Goal: Transaction & Acquisition: Subscribe to service/newsletter

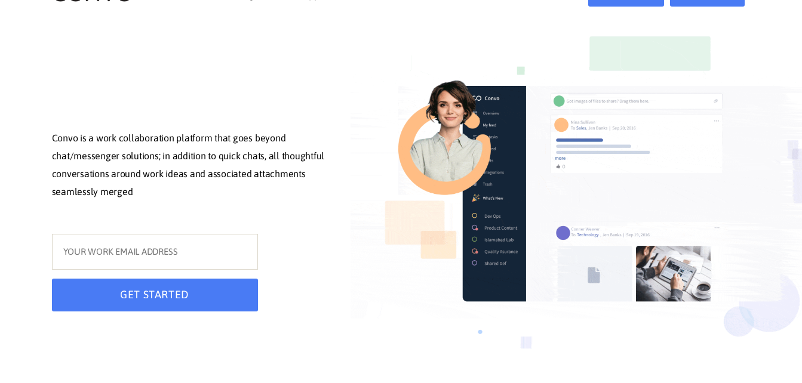
scroll to position [60, 0]
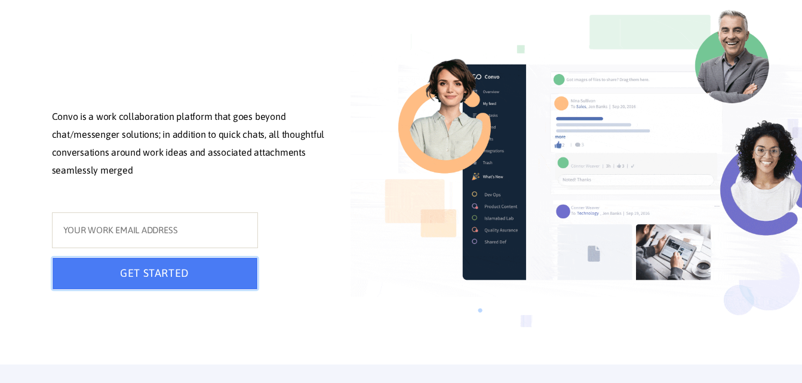
click at [161, 280] on button "GET STARTED" at bounding box center [155, 273] width 206 height 33
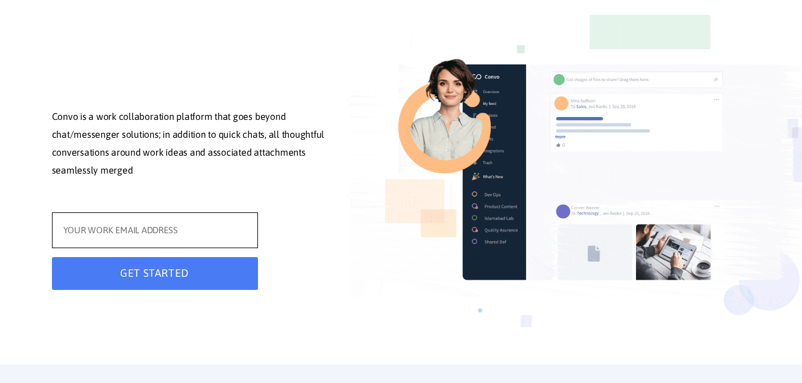
click at [104, 237] on input "text" at bounding box center [155, 230] width 206 height 36
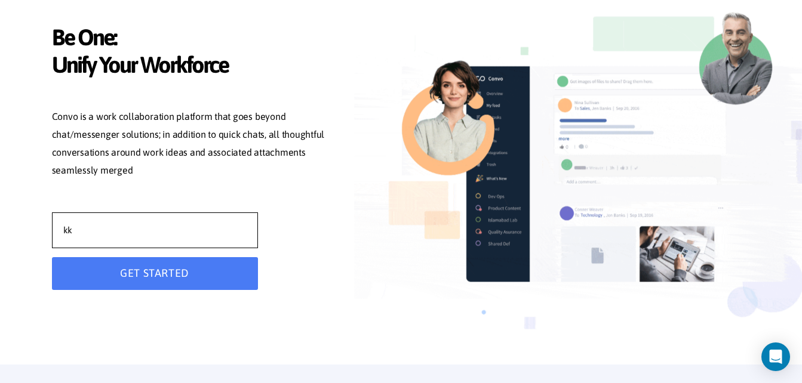
type input "[EMAIL_ADDRESS][DOMAIN_NAME]"
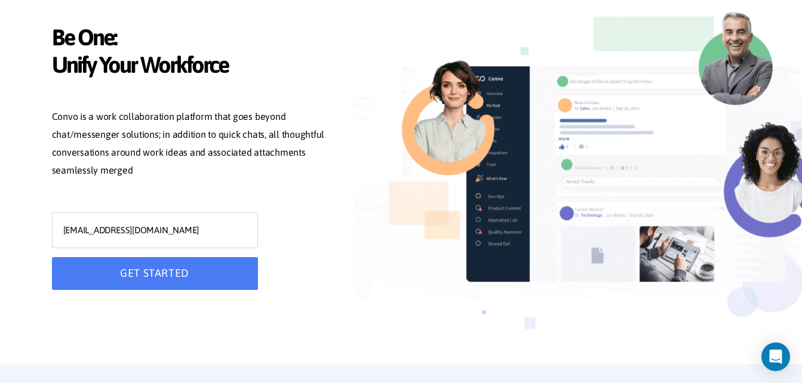
type input "[EMAIL_ADDRESS][DOMAIN_NAME]"
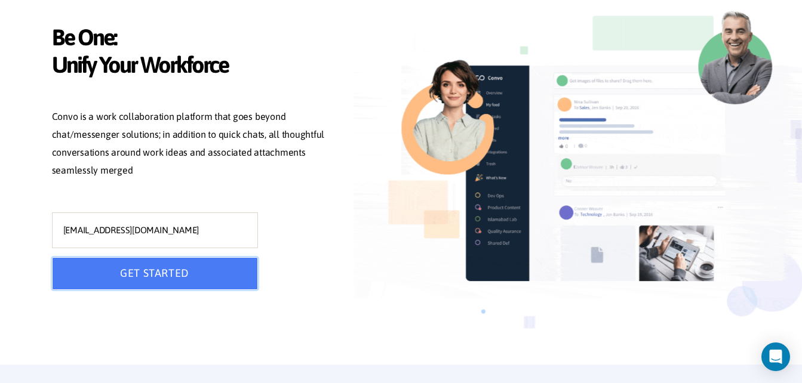
click at [148, 282] on button "GET STARTED" at bounding box center [155, 273] width 206 height 33
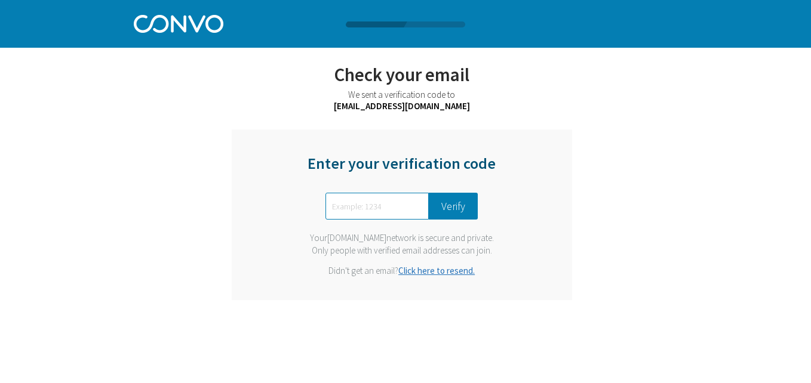
click at [395, 206] on input "text" at bounding box center [376, 206] width 103 height 27
drag, startPoint x: 381, startPoint y: 212, endPoint x: 374, endPoint y: 208, distance: 8.3
click at [377, 211] on input "text" at bounding box center [376, 206] width 103 height 27
click at [458, 104] on div "We sent a verification code to [EMAIL_ADDRESS][DOMAIN_NAME]" at bounding box center [401, 100] width 469 height 23
click at [438, 107] on span "[EMAIL_ADDRESS][DOMAIN_NAME]" at bounding box center [402, 105] width 136 height 11
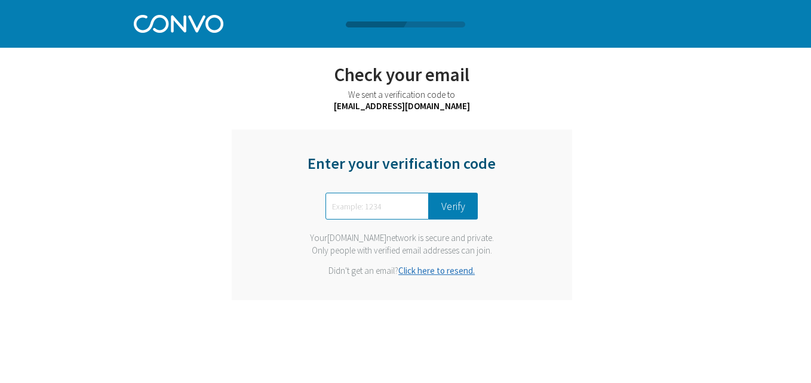
click at [425, 174] on div "Enter your verification code" at bounding box center [401, 169] width 209 height 32
drag, startPoint x: 425, startPoint y: 174, endPoint x: 424, endPoint y: 168, distance: 6.0
click at [424, 168] on div "Enter your verification code" at bounding box center [401, 169] width 209 height 32
click at [425, 168] on div "Enter your verification code" at bounding box center [401, 169] width 209 height 32
click at [395, 211] on input "text" at bounding box center [376, 206] width 103 height 27
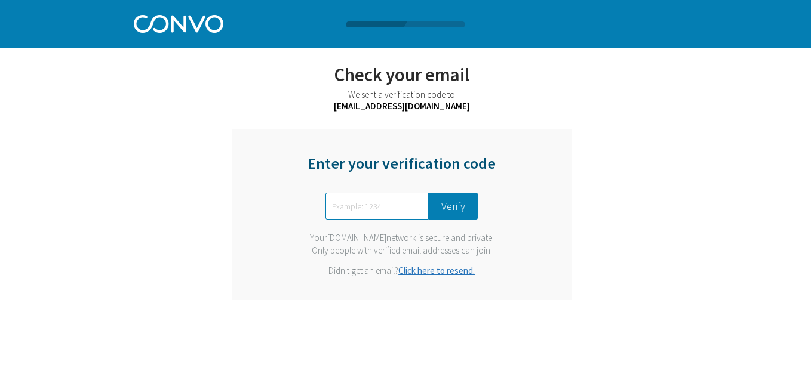
click at [393, 211] on input "text" at bounding box center [376, 206] width 103 height 27
click at [453, 272] on link "Click here to resend." at bounding box center [436, 270] width 76 height 11
click at [373, 207] on input "text" at bounding box center [376, 206] width 103 height 27
type input "8815"
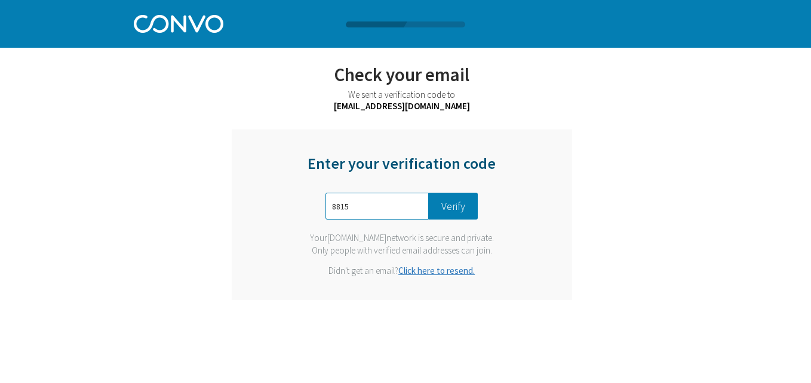
click at [451, 208] on button "Verify" at bounding box center [453, 206] width 49 height 27
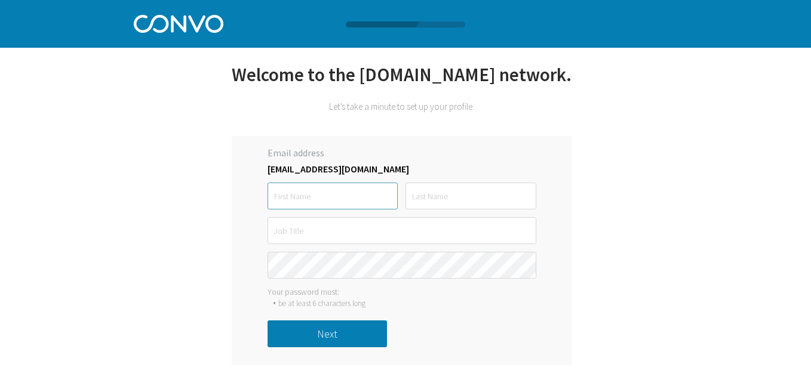
click at [362, 195] on input "text" at bounding box center [332, 196] width 130 height 27
type input "Rear Admiral [PERSON_NAME]"
type input "Pandey"
click at [316, 233] on input "text" at bounding box center [401, 230] width 269 height 27
type input "Director HR"
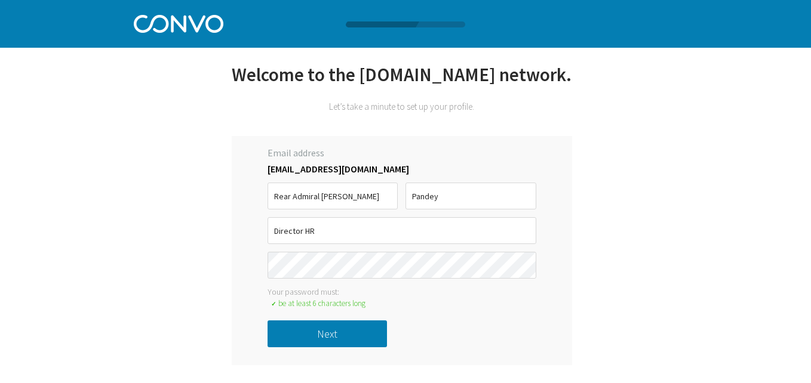
click at [325, 335] on button "Next" at bounding box center [326, 334] width 119 height 27
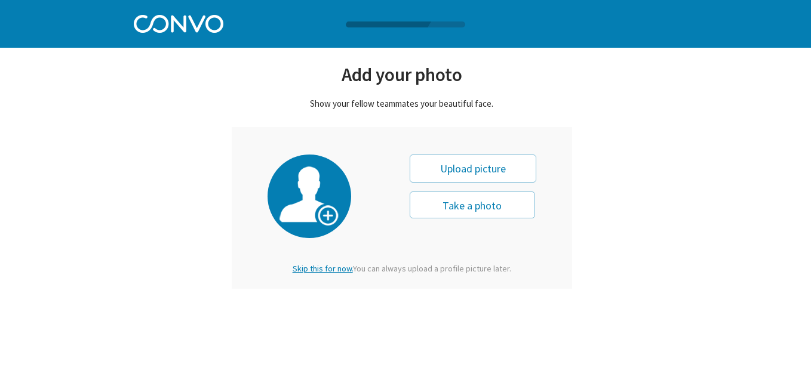
click at [321, 270] on span "Skip this for now." at bounding box center [322, 268] width 60 height 11
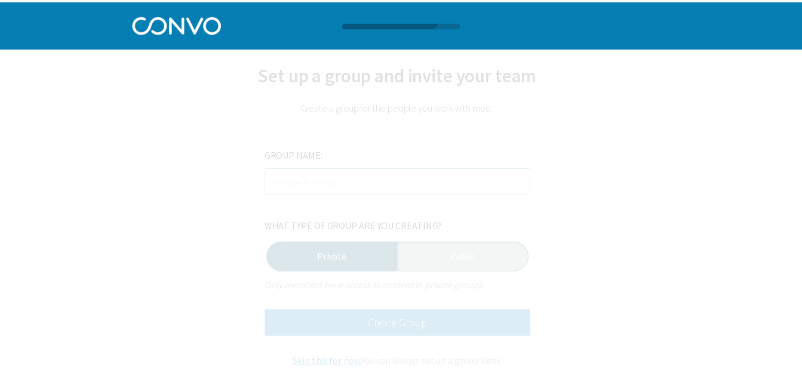
scroll to position [1, 0]
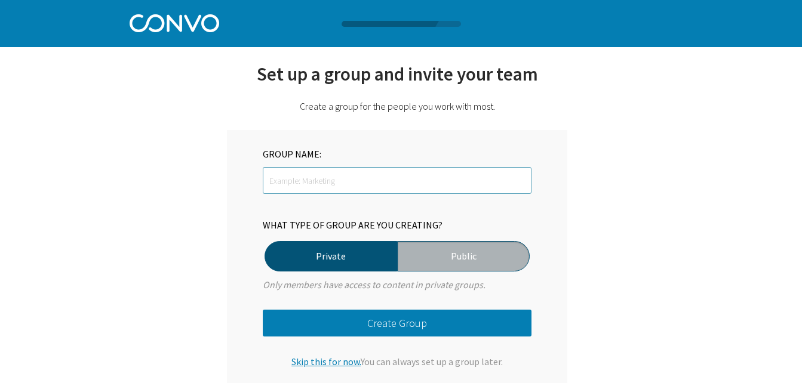
click at [314, 173] on input "text" at bounding box center [397, 180] width 269 height 27
type input "HR"
click at [330, 252] on label "Private" at bounding box center [330, 256] width 133 height 30
click at [0, 0] on input "Private" at bounding box center [0, 0] width 0 height 0
drag, startPoint x: 330, startPoint y: 252, endPoint x: 348, endPoint y: 281, distance: 33.3
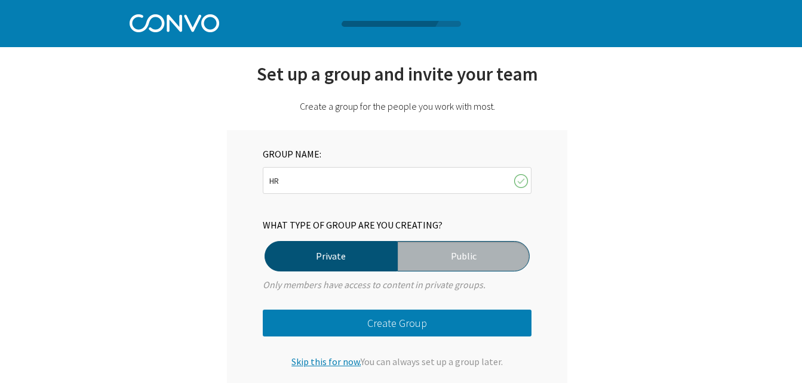
click at [330, 252] on label "Private" at bounding box center [330, 256] width 133 height 30
click at [0, 0] on input "Private" at bounding box center [0, 0] width 0 height 0
click at [374, 322] on button "Create Group" at bounding box center [397, 323] width 269 height 27
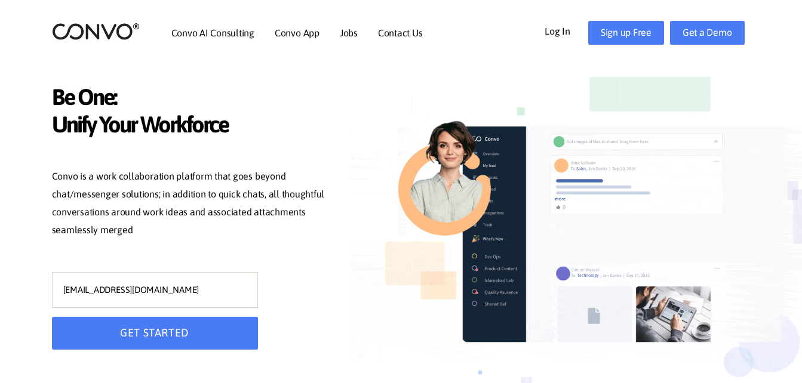
scroll to position [60, 0]
